Goal: Transaction & Acquisition: Purchase product/service

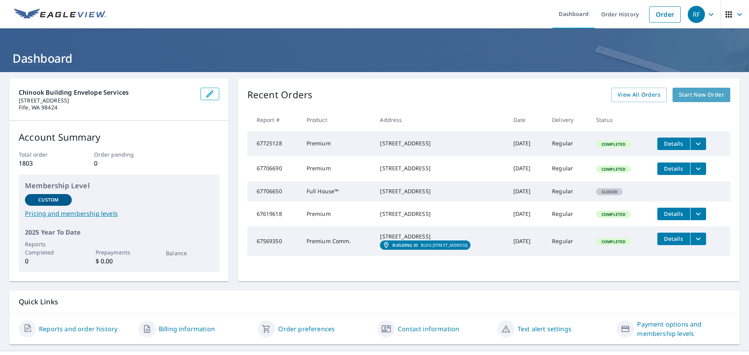
click at [685, 99] on span "Start New Order" at bounding box center [701, 95] width 45 height 10
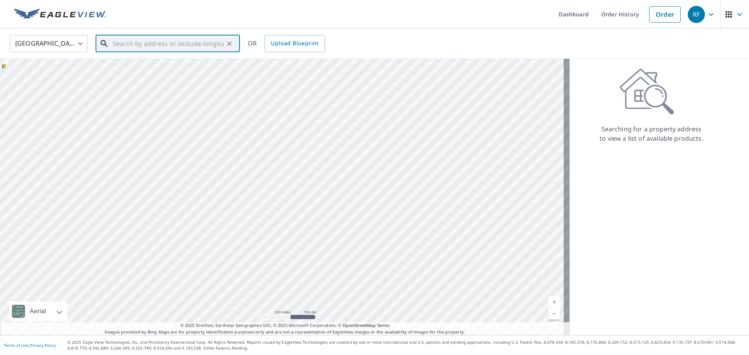
click at [155, 45] on input "text" at bounding box center [168, 44] width 111 height 22
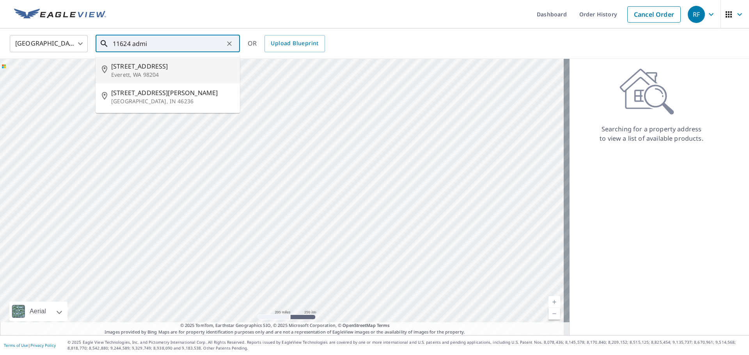
click at [157, 70] on span "[STREET_ADDRESS]" at bounding box center [172, 66] width 123 height 9
type input "[STREET_ADDRESS][PERSON_NAME]"
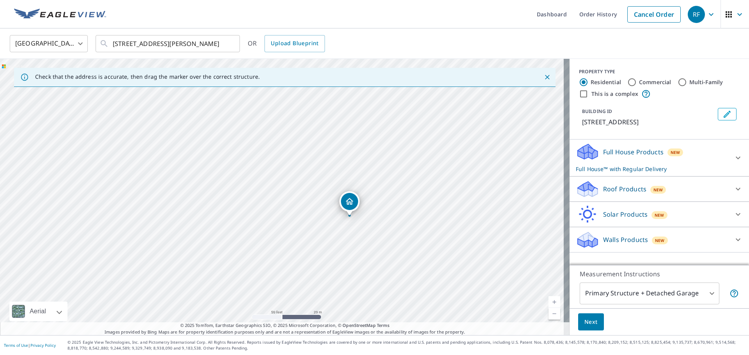
drag, startPoint x: 412, startPoint y: 224, endPoint x: 350, endPoint y: 236, distance: 62.8
click at [350, 236] on div "[STREET_ADDRESS][PERSON_NAME]" at bounding box center [285, 197] width 570 height 277
drag, startPoint x: 330, startPoint y: 238, endPoint x: 334, endPoint y: 261, distance: 24.1
click at [334, 261] on div "[STREET_ADDRESS][PERSON_NAME]" at bounding box center [285, 197] width 570 height 277
click at [283, 205] on div "[STREET_ADDRESS][PERSON_NAME]" at bounding box center [285, 197] width 570 height 277
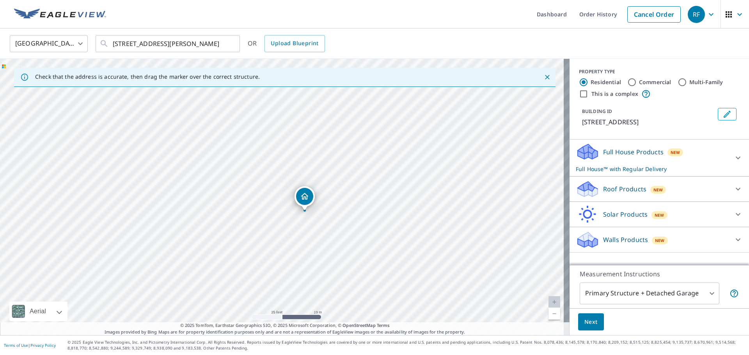
drag, startPoint x: 283, startPoint y: 198, endPoint x: 306, endPoint y: 213, distance: 27.1
click at [306, 213] on div "[STREET_ADDRESS][PERSON_NAME]" at bounding box center [285, 197] width 570 height 277
drag, startPoint x: 299, startPoint y: 200, endPoint x: 225, endPoint y: 167, distance: 80.5
drag, startPoint x: 284, startPoint y: 187, endPoint x: 271, endPoint y: 185, distance: 13.9
click at [284, 209] on div "[STREET_ADDRESS][PERSON_NAME]" at bounding box center [285, 197] width 570 height 277
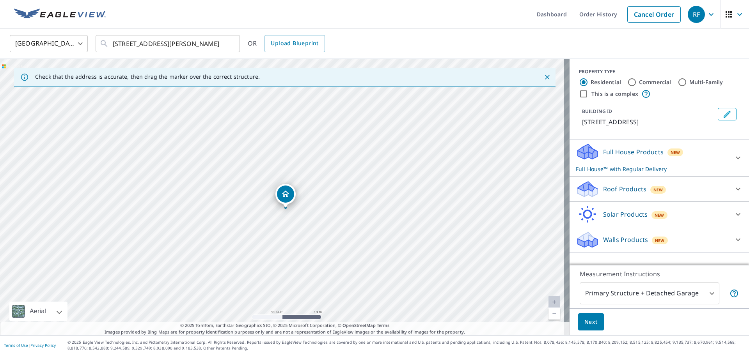
drag, startPoint x: 283, startPoint y: 185, endPoint x: 288, endPoint y: 196, distance: 12.2
click at [284, 202] on div "[STREET_ADDRESS][PERSON_NAME]" at bounding box center [285, 197] width 570 height 277
click at [734, 188] on icon at bounding box center [738, 189] width 9 height 9
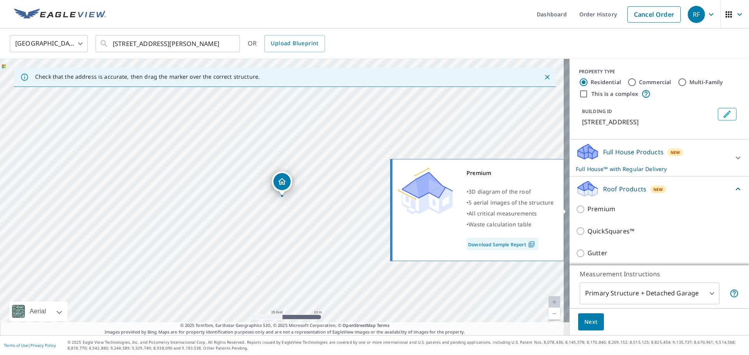
click at [578, 210] on input "Premium" at bounding box center [582, 209] width 12 height 9
checkbox input "true"
checkbox input "false"
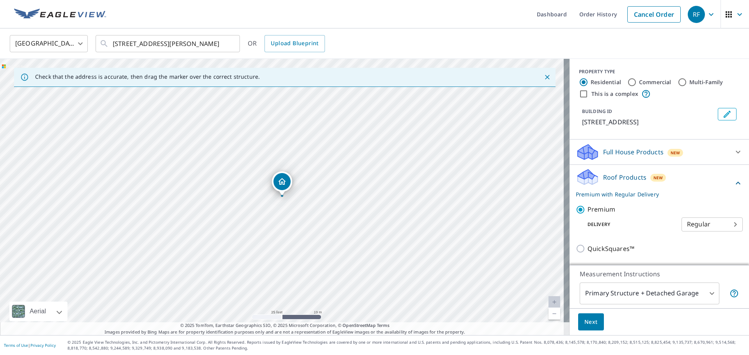
click at [704, 293] on body "RF RF Dashboard Order History Cancel Order RF [GEOGRAPHIC_DATA] US ​ [STREET_AD…" at bounding box center [374, 177] width 749 height 355
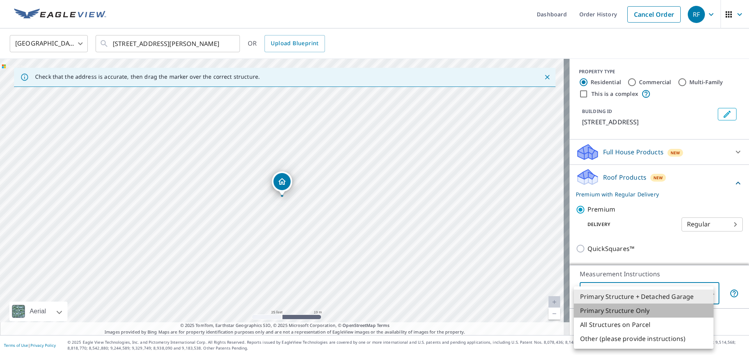
click at [609, 313] on li "Primary Structure Only" at bounding box center [644, 311] width 140 height 14
type input "2"
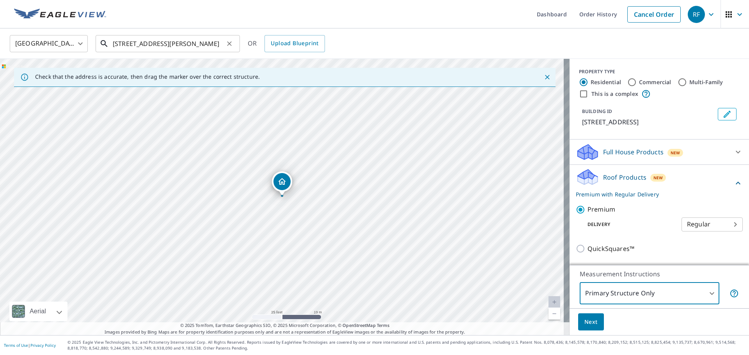
click at [126, 47] on input "[STREET_ADDRESS][PERSON_NAME]" at bounding box center [168, 44] width 111 height 22
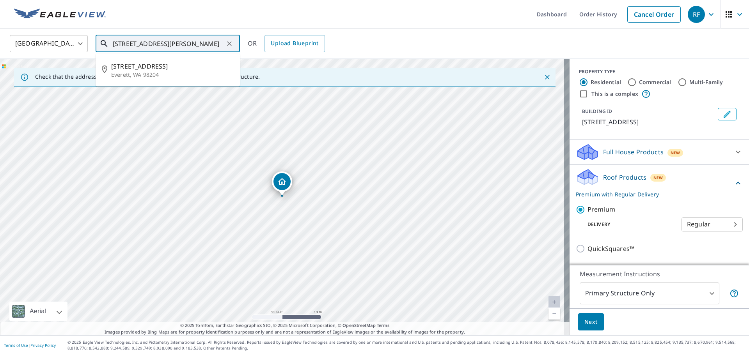
drag, startPoint x: 129, startPoint y: 46, endPoint x: 111, endPoint y: 48, distance: 18.2
click at [111, 48] on div "[STREET_ADDRESS][PERSON_NAME] ​" at bounding box center [168, 43] width 144 height 17
type input "[STREET_ADDRESS][PERSON_NAME]"
click at [252, 54] on div "[GEOGRAPHIC_DATA] [GEOGRAPHIC_DATA] ​ [STREET_ADDRESS] ​ [STREET_ADDRESS] OR Up…" at bounding box center [374, 43] width 749 height 30
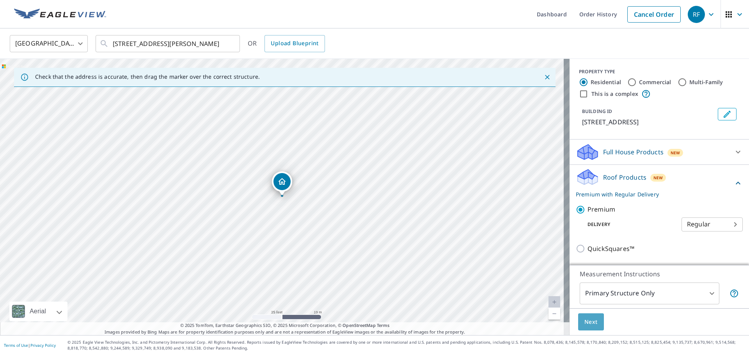
click at [586, 325] on span "Next" at bounding box center [591, 323] width 13 height 10
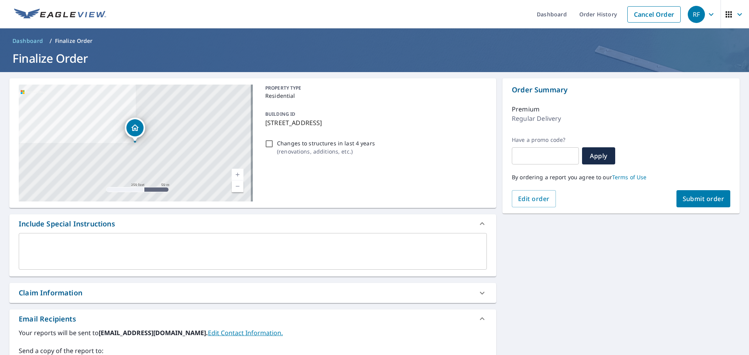
scroll to position [117, 0]
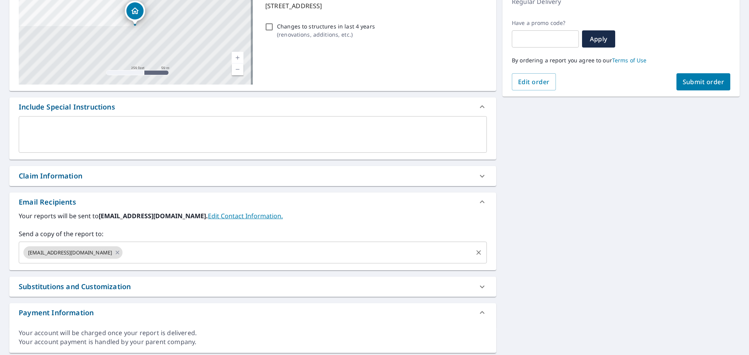
click at [89, 253] on span "[EMAIL_ADDRESS][DOMAIN_NAME]" at bounding box center [69, 252] width 93 height 7
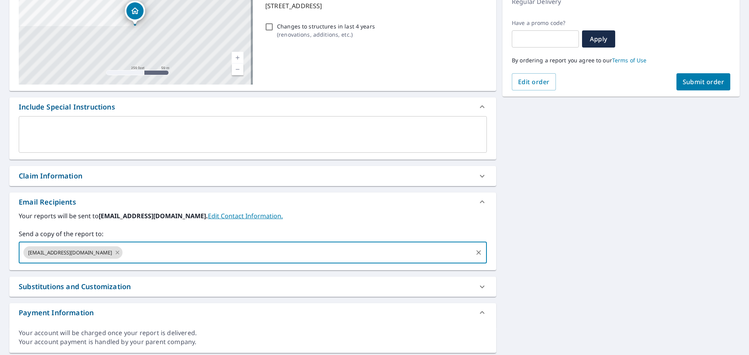
click at [114, 252] on icon at bounding box center [117, 253] width 6 height 9
checkbox input "true"
type input "[PERSON_NAME][EMAIL_ADDRESS][PERSON_NAME][DOMAIN_NAME]"
checkbox input "true"
type input "[PERSON_NAME][EMAIL_ADDRESS][DOMAIN_NAME]"
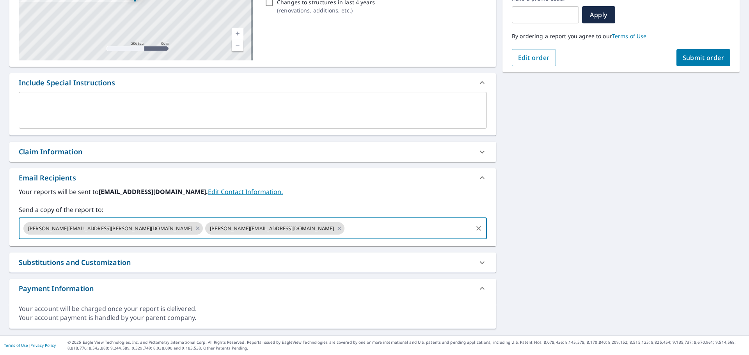
scroll to position [0, 0]
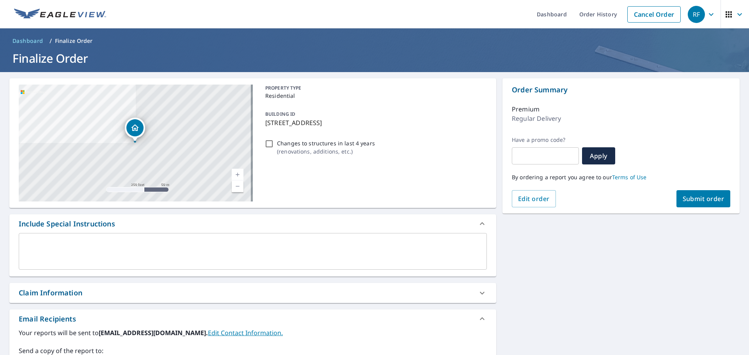
click at [702, 197] on span "Submit order" at bounding box center [704, 199] width 42 height 9
checkbox input "true"
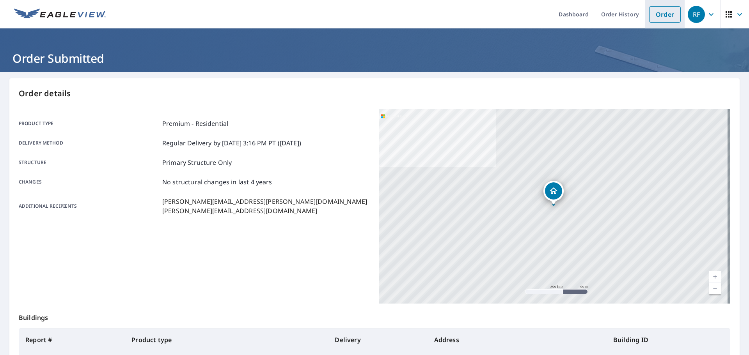
click at [666, 13] on link "Order" at bounding box center [665, 14] width 32 height 16
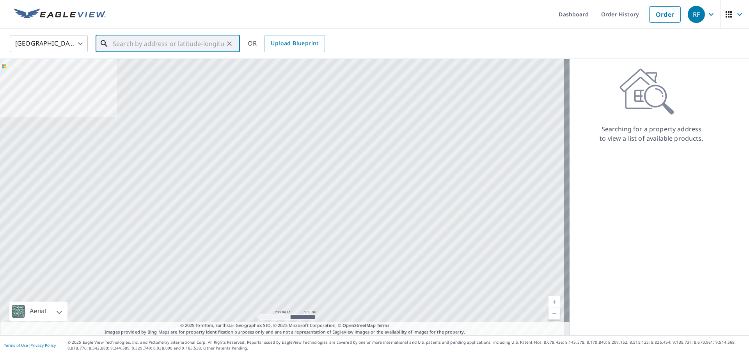
click at [155, 43] on input "text" at bounding box center [168, 44] width 111 height 22
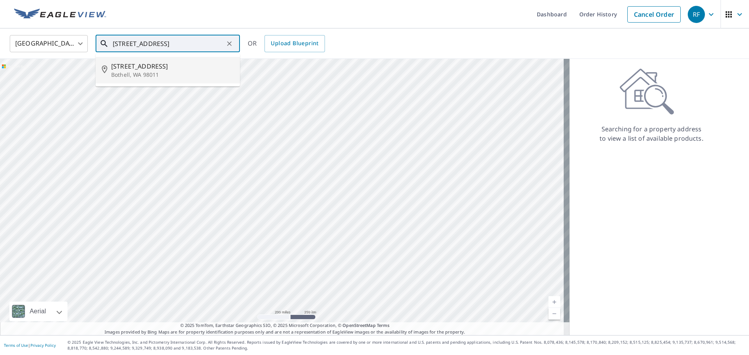
click at [133, 66] on span "[STREET_ADDRESS]" at bounding box center [172, 66] width 123 height 9
type input "[STREET_ADDRESS]"
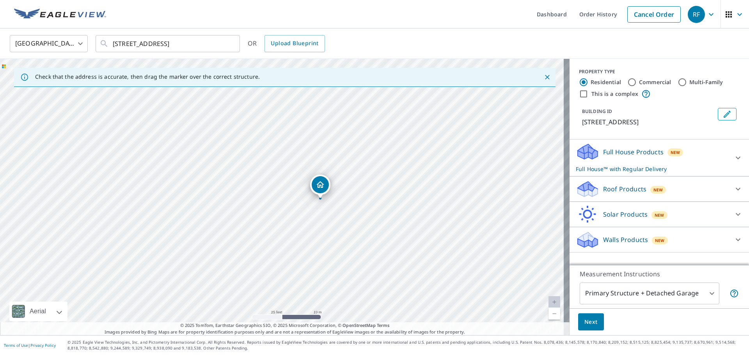
drag, startPoint x: 318, startPoint y: 221, endPoint x: 384, endPoint y: 215, distance: 65.9
click at [384, 215] on div "[STREET_ADDRESS]" at bounding box center [285, 197] width 570 height 277
drag, startPoint x: 575, startPoint y: 120, endPoint x: 701, endPoint y: 123, distance: 126.1
click at [701, 123] on div "BUILDING ID [STREET_ADDRESS]" at bounding box center [659, 117] width 161 height 25
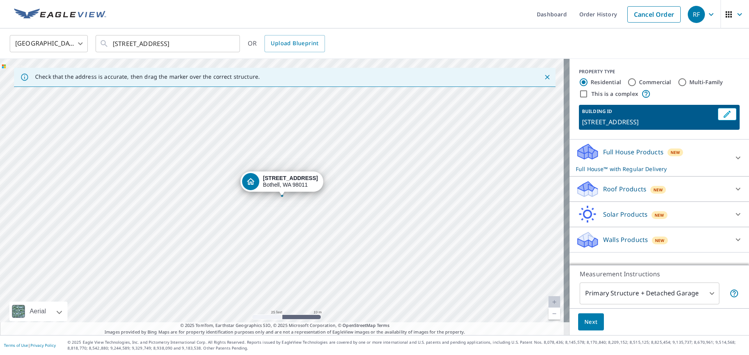
copy p "[STREET_ADDRESS]"
click at [629, 82] on input "Commercial" at bounding box center [631, 82] width 9 height 9
radio input "true"
type input "4"
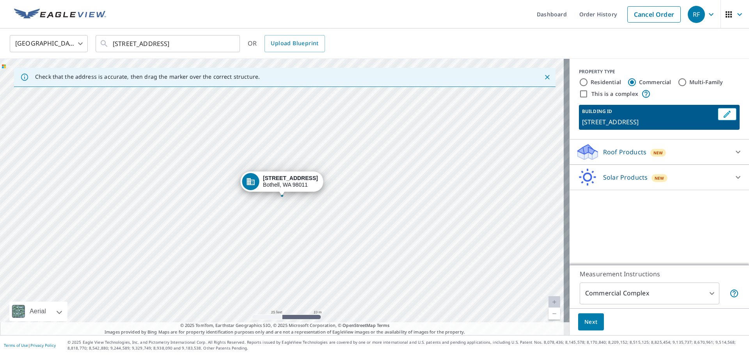
click at [722, 155] on div "Roof Products New" at bounding box center [652, 152] width 153 height 18
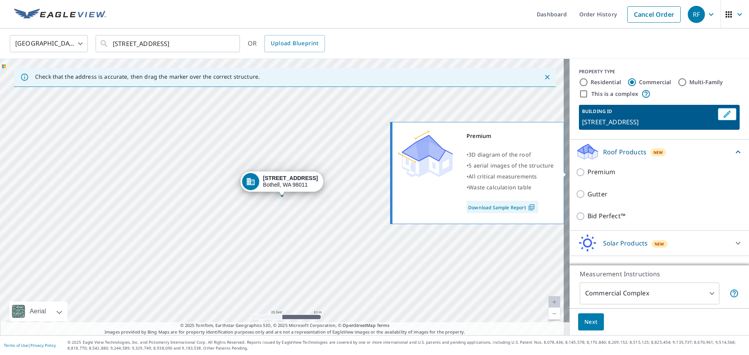
click at [608, 173] on p "Premium" at bounding box center [602, 172] width 28 height 10
click at [588, 173] on input "Premium" at bounding box center [582, 172] width 12 height 9
checkbox input "true"
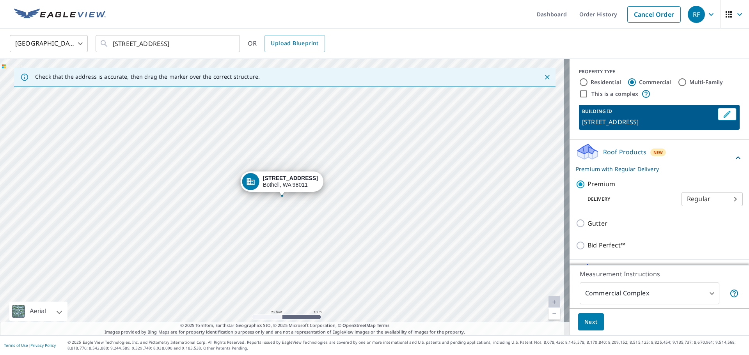
click at [706, 293] on body "RF RF Dashboard Order History Cancel Order RF [GEOGRAPHIC_DATA] [GEOGRAPHIC_DAT…" at bounding box center [374, 177] width 749 height 355
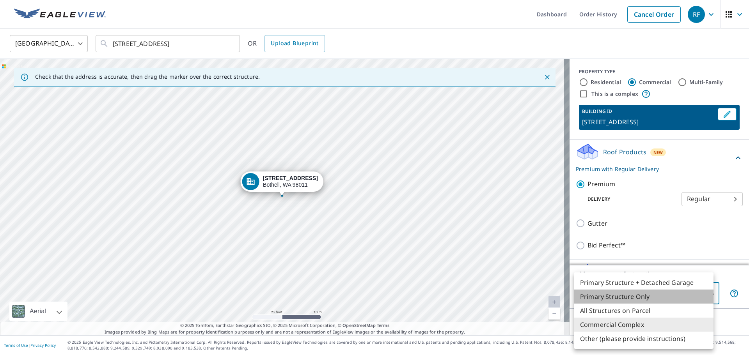
click at [631, 299] on li "Primary Structure Only" at bounding box center [644, 297] width 140 height 14
type input "2"
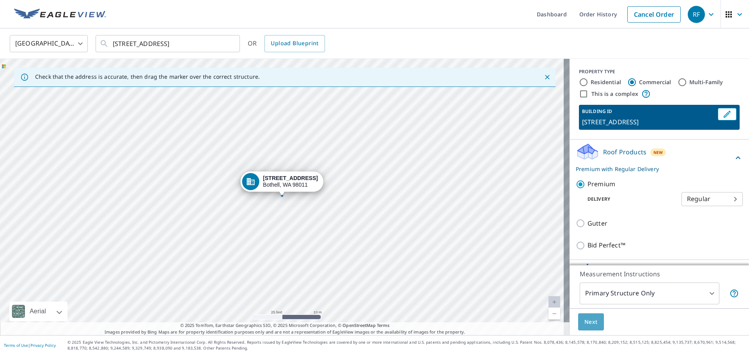
click at [590, 323] on span "Next" at bounding box center [591, 323] width 13 height 10
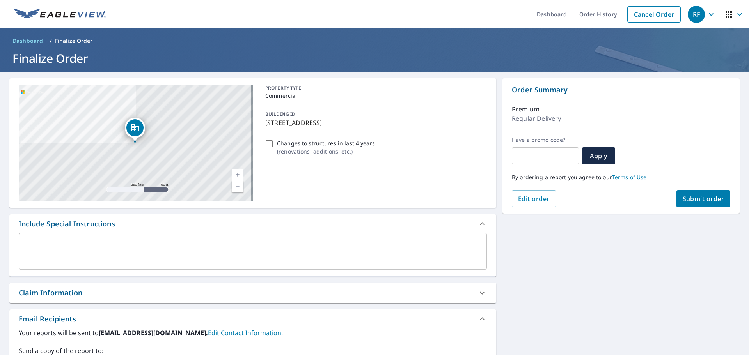
scroll to position [141, 0]
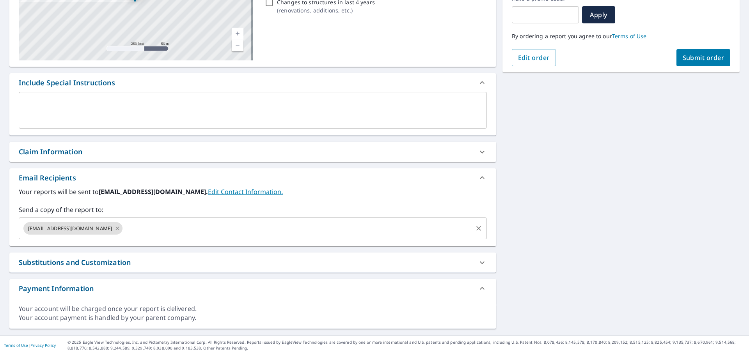
click at [114, 231] on icon at bounding box center [117, 228] width 6 height 9
checkbox input "true"
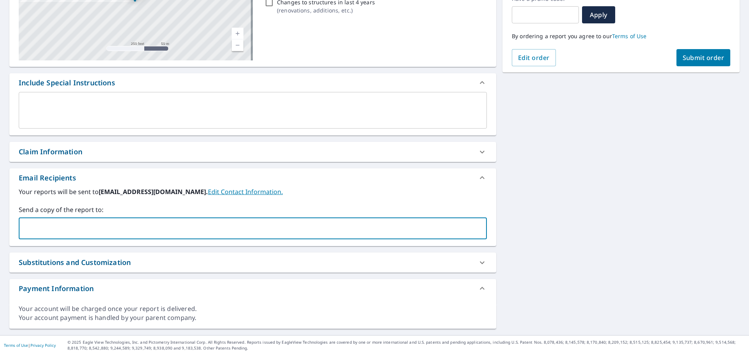
click at [98, 230] on input "text" at bounding box center [247, 228] width 450 height 15
type input "[EMAIL_ADDRESS][PERSON_NAME][DOMAIN_NAME]"
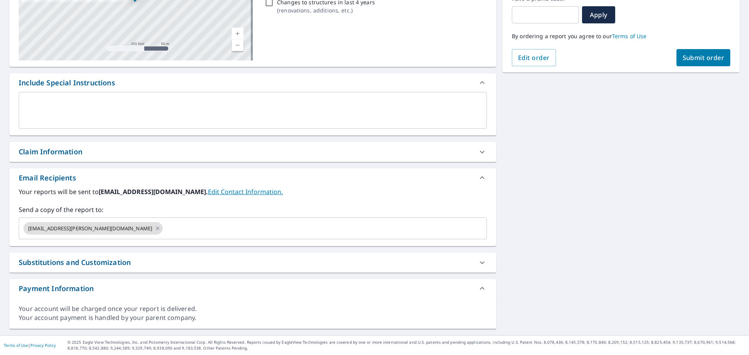
click at [227, 261] on div "Substitutions and Customization" at bounding box center [246, 263] width 454 height 11
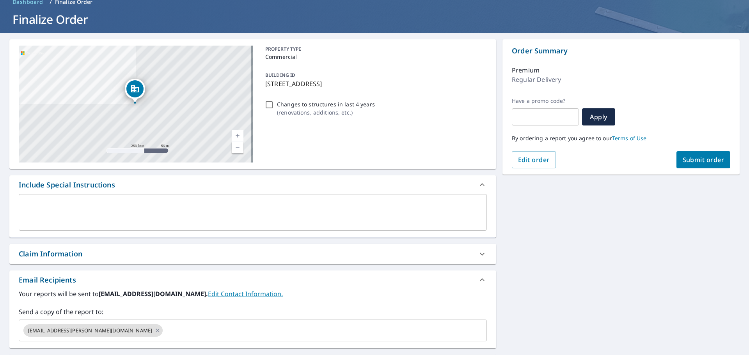
scroll to position [0, 0]
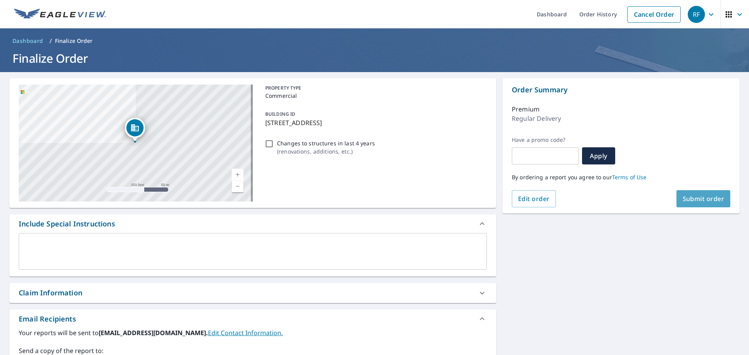
click at [685, 194] on button "Submit order" at bounding box center [704, 198] width 54 height 17
checkbox input "true"
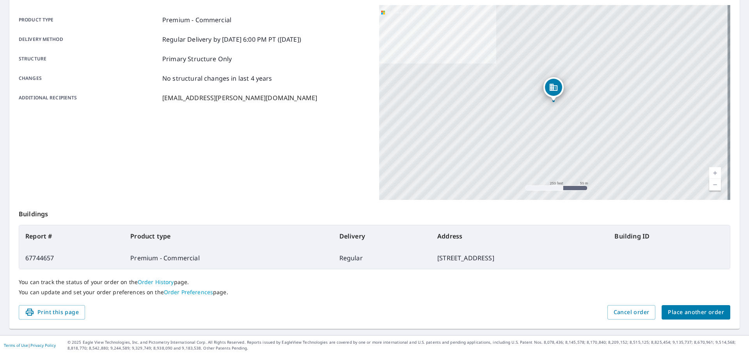
scroll to position [65, 0]
